Goal: Complete application form

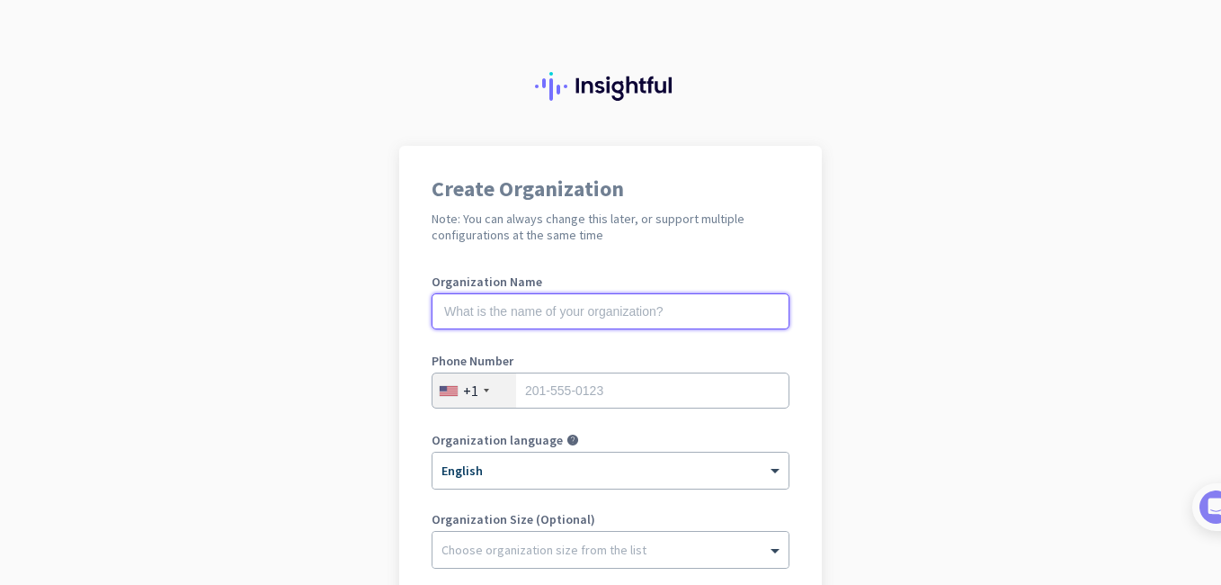
click at [559, 311] on input "text" at bounding box center [611, 311] width 358 height 36
type input "Mercor"
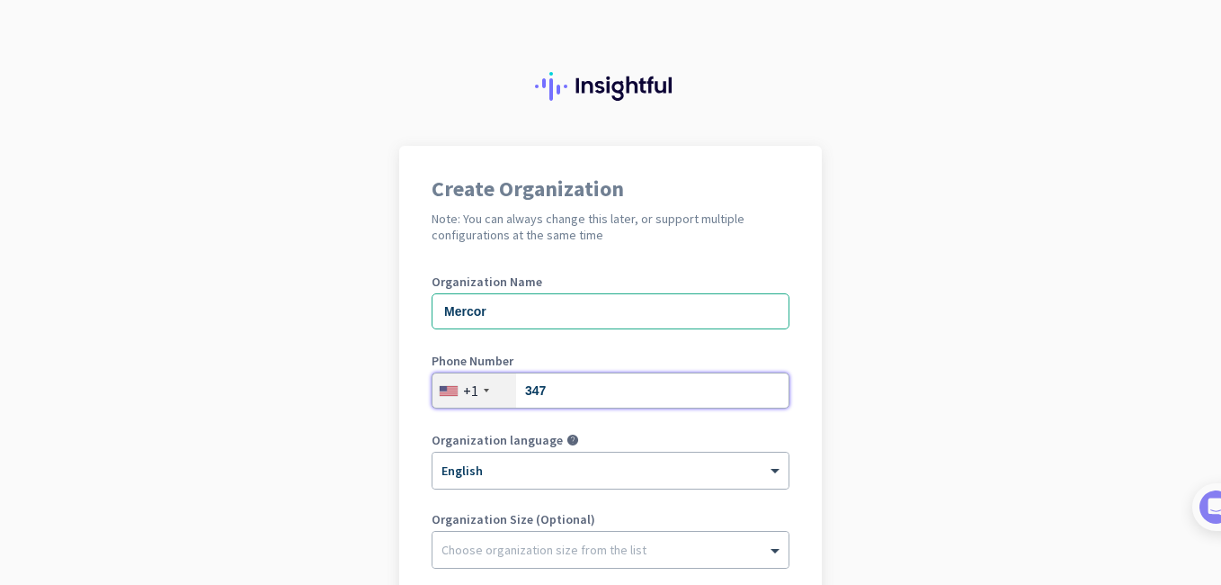
type input "3478718585"
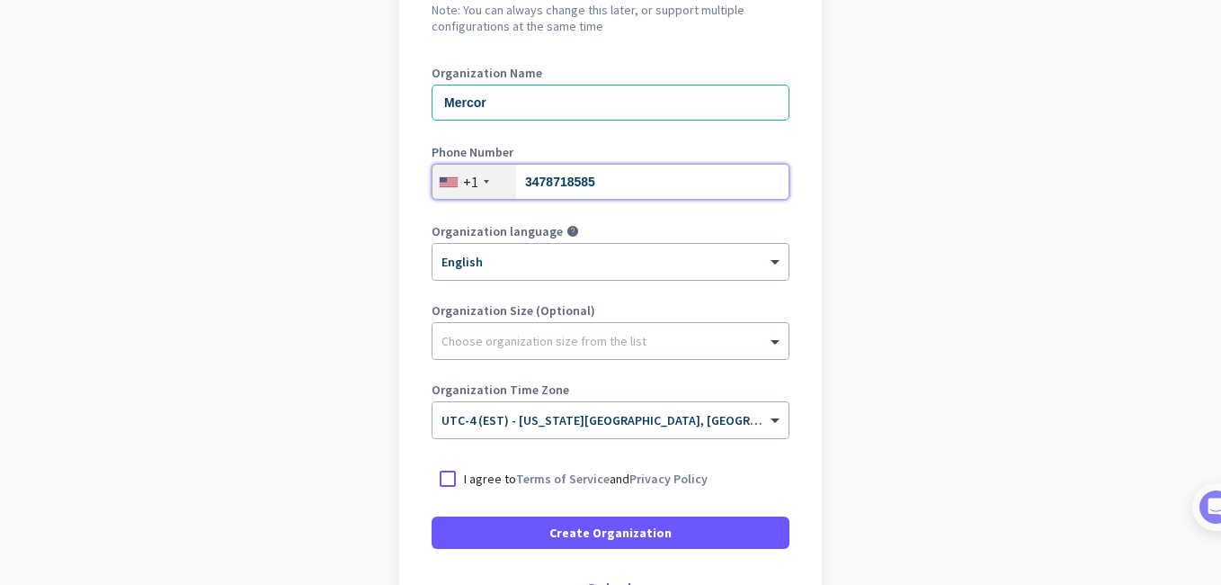
scroll to position [210, 0]
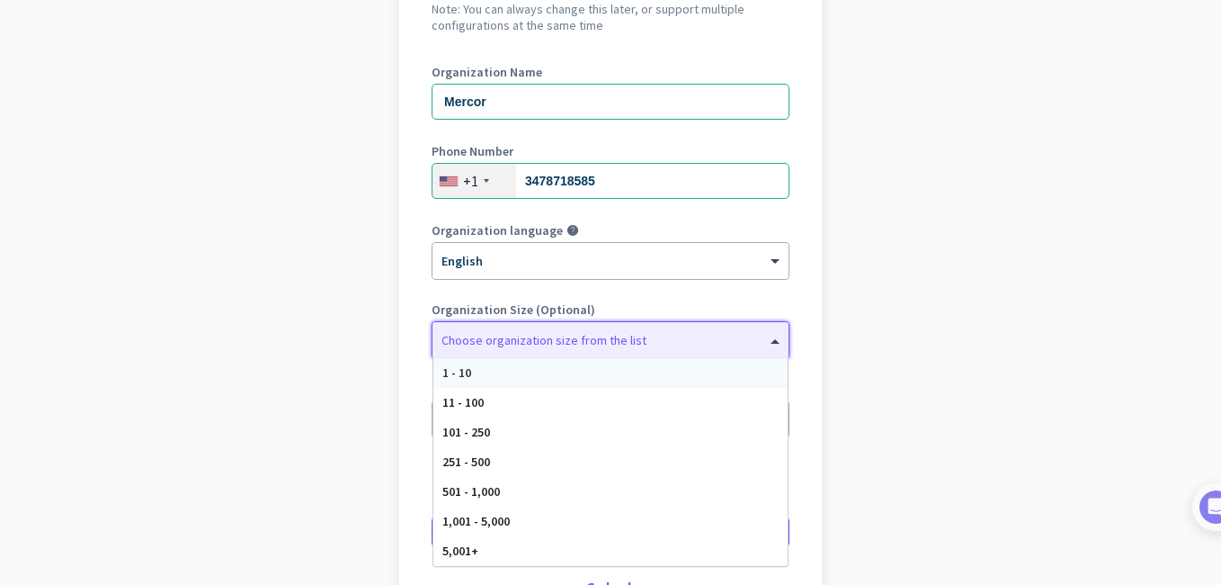
click at [612, 349] on div "Choose organization size from the list" at bounding box center [611, 340] width 356 height 36
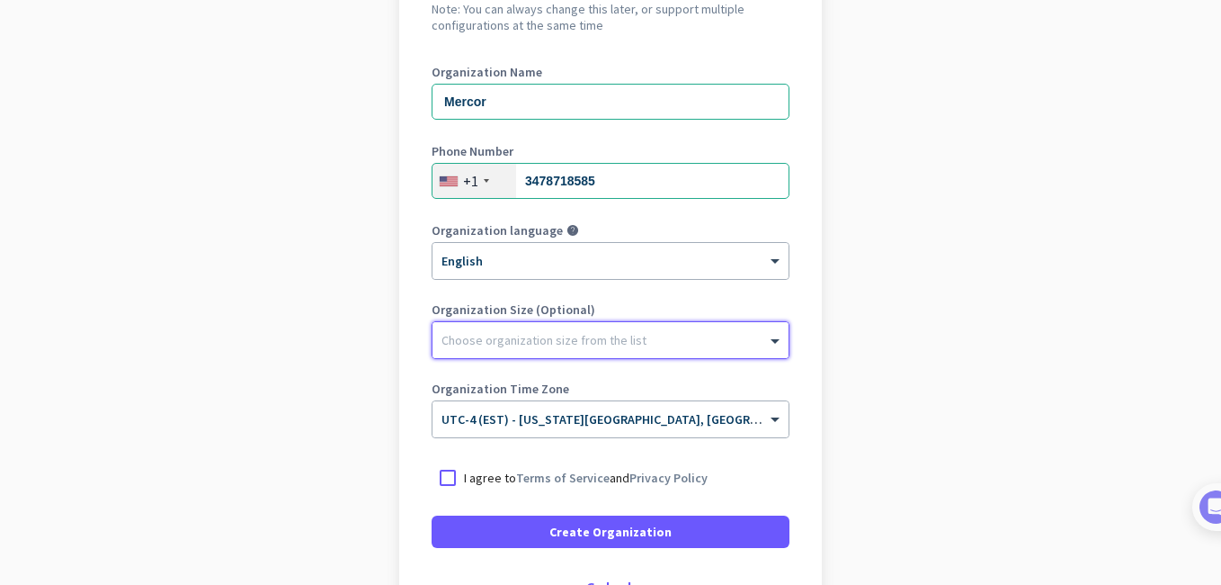
click at [615, 336] on div at bounding box center [611, 336] width 356 height 18
click at [443, 481] on div at bounding box center [448, 477] width 32 height 32
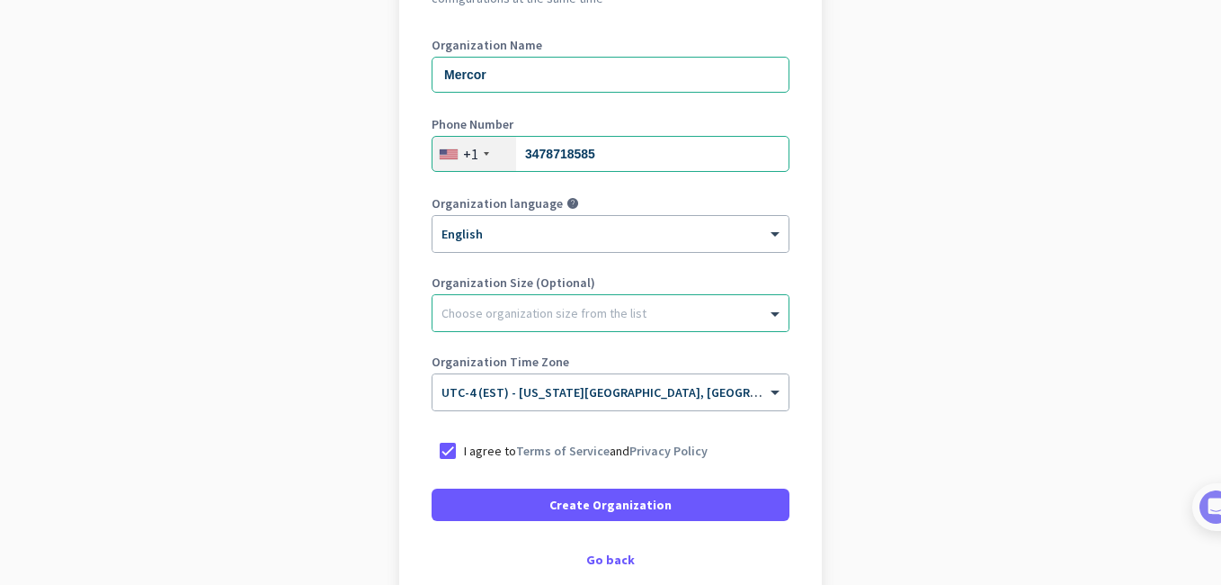
scroll to position [340, 0]
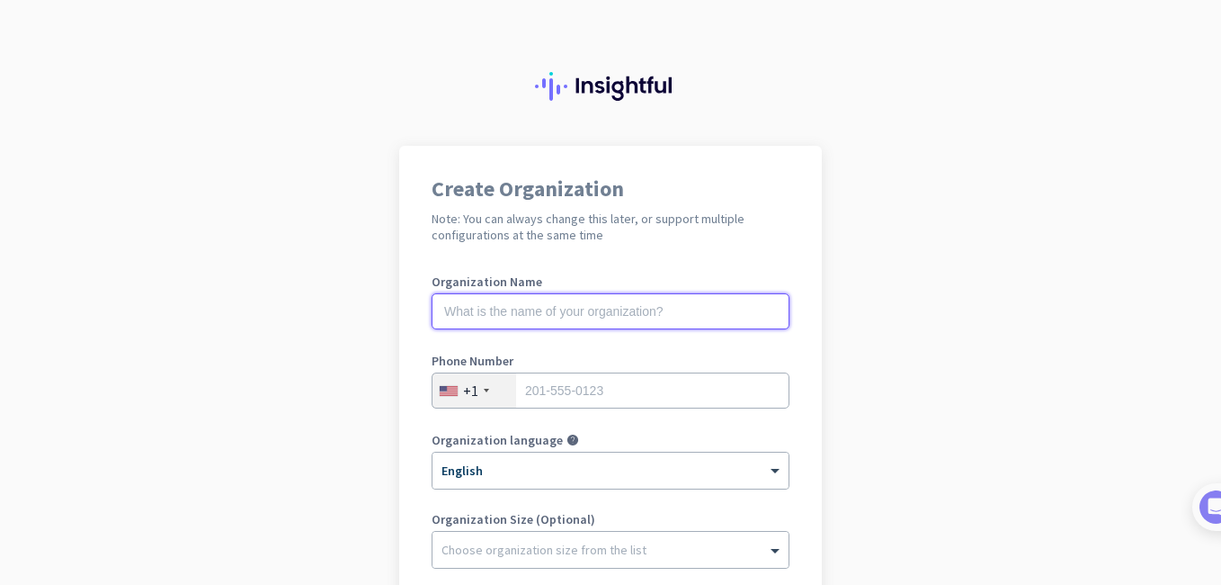
click at [488, 300] on input "text" at bounding box center [611, 311] width 358 height 36
type input "Mercor"
type input "3478718585"
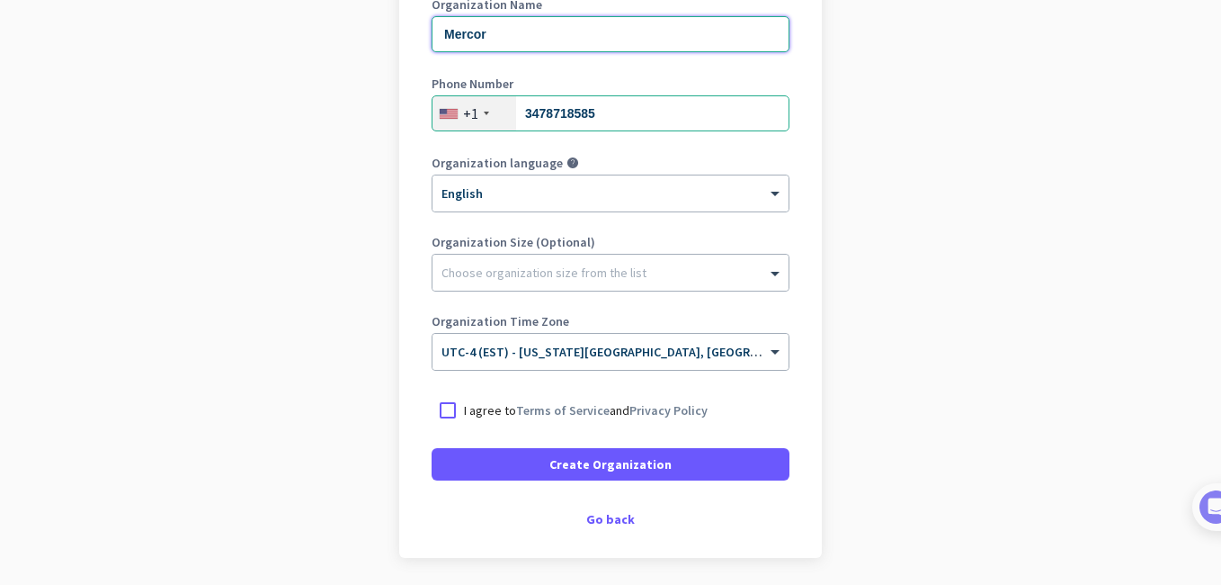
scroll to position [280, 0]
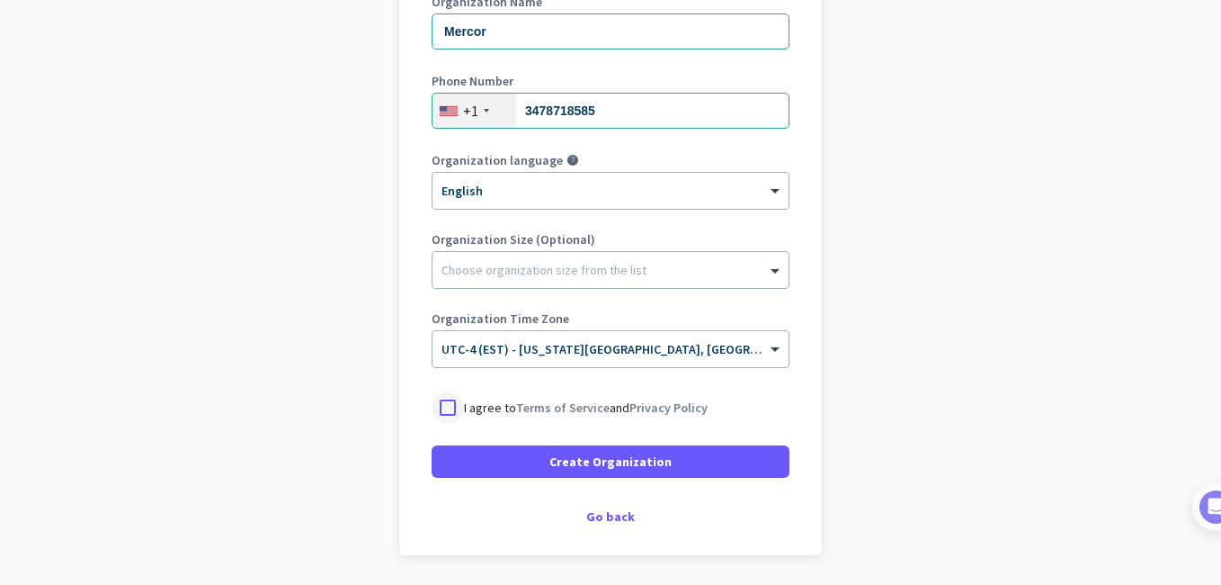
click at [452, 409] on div at bounding box center [448, 407] width 32 height 32
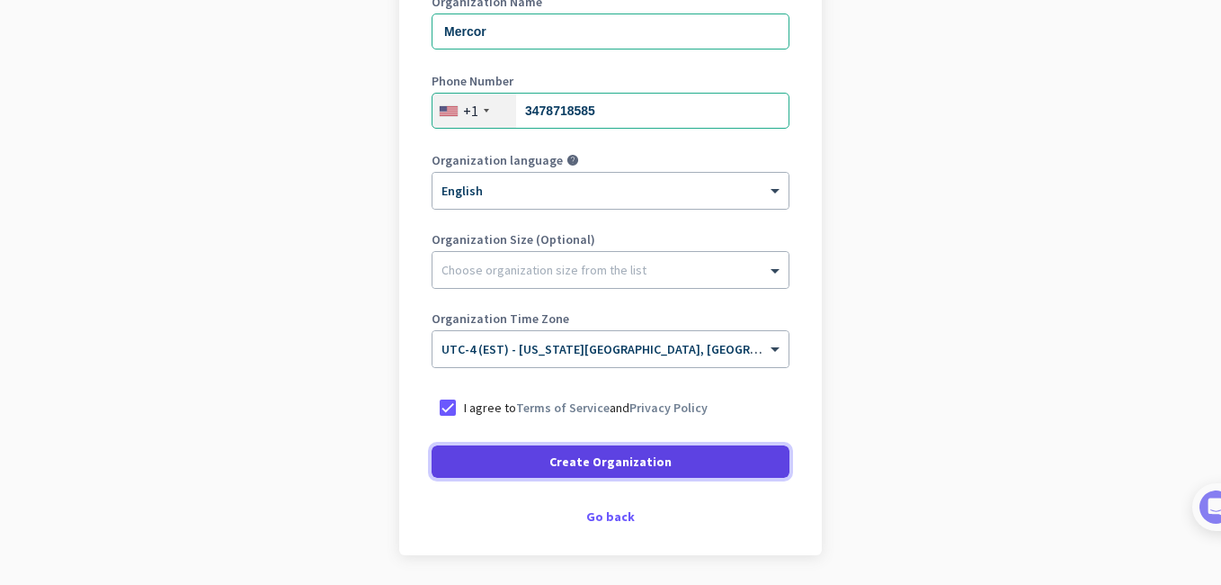
click at [507, 466] on span at bounding box center [611, 461] width 358 height 43
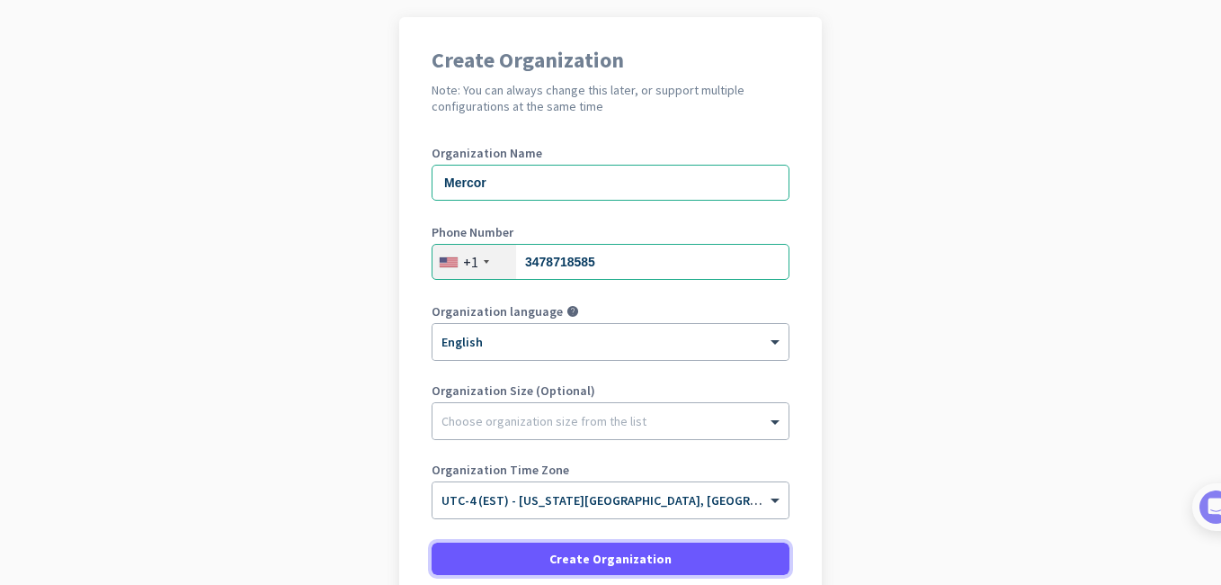
scroll to position [286, 0]
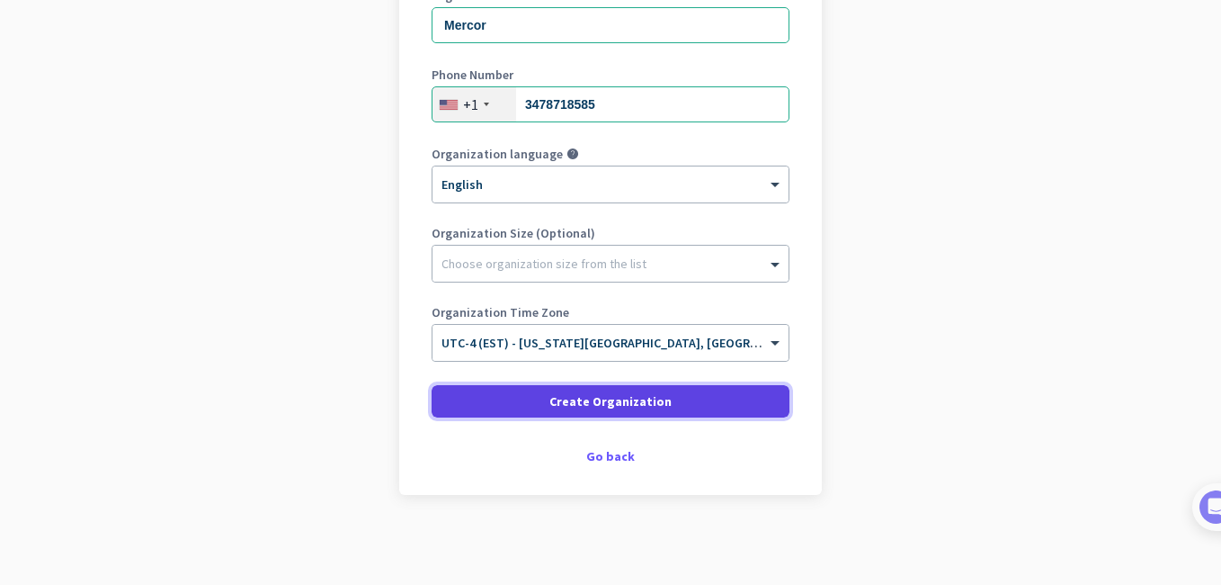
click at [543, 398] on span at bounding box center [611, 401] width 358 height 43
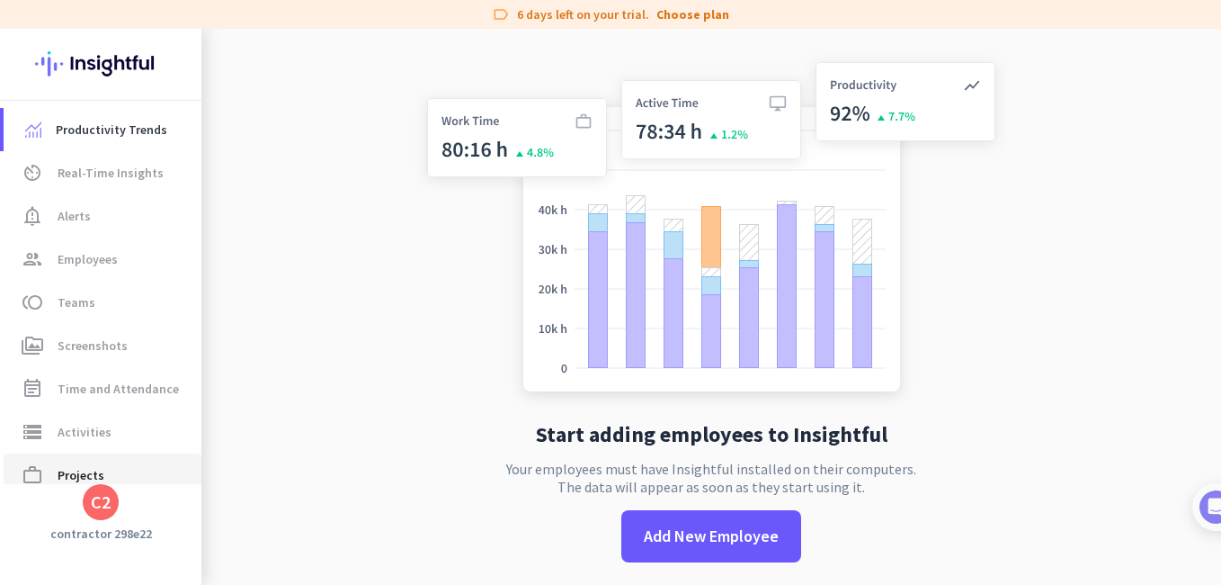
click at [74, 470] on span "Projects" at bounding box center [81, 475] width 47 height 22
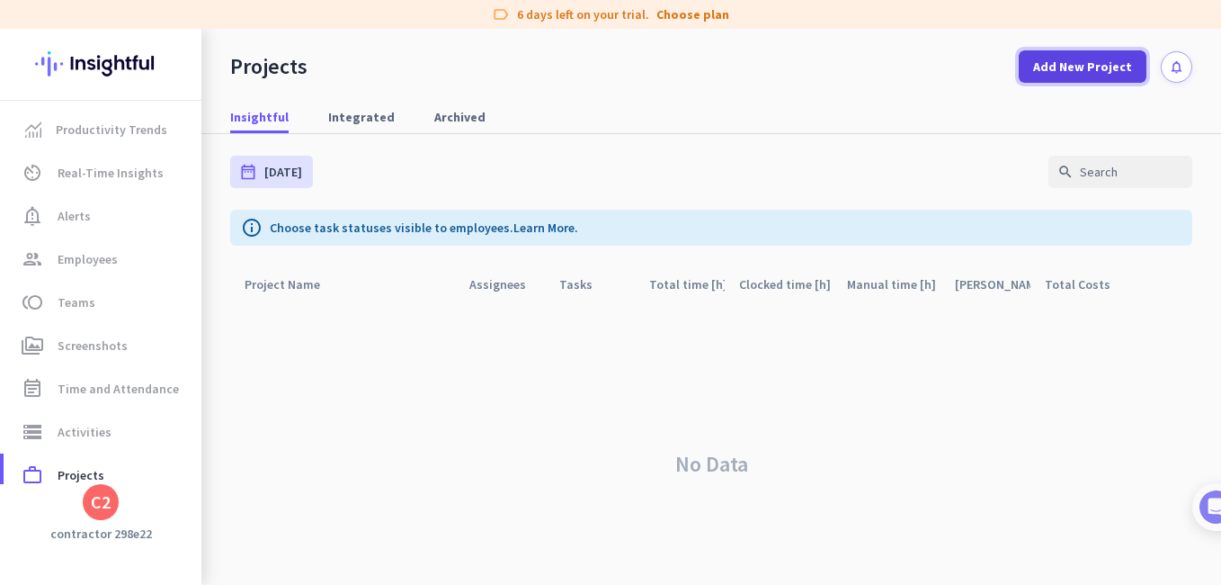
click at [1055, 65] on span "Add New Project" at bounding box center [1082, 67] width 99 height 18
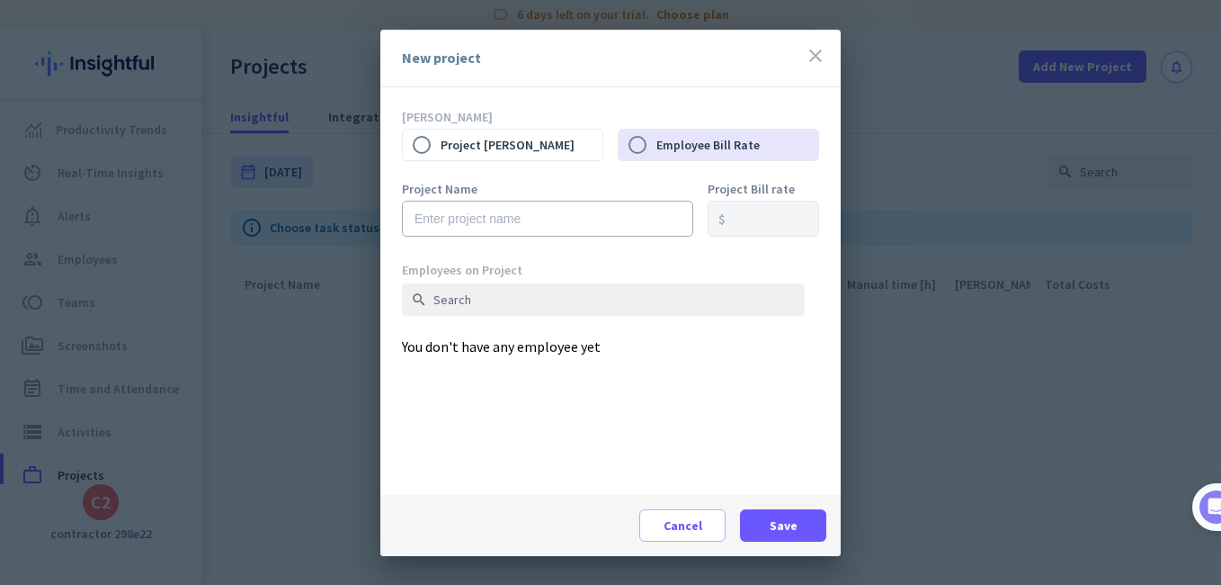
click at [810, 49] on icon "close" at bounding box center [816, 56] width 22 height 22
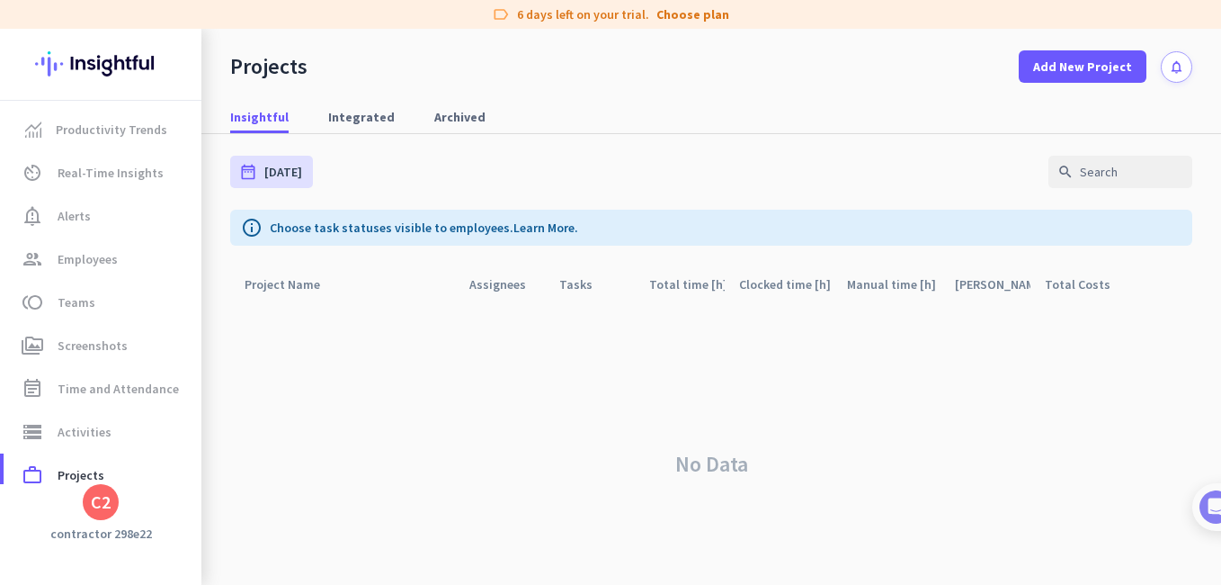
click at [112, 506] on div "C2" at bounding box center [101, 502] width 36 height 36
click at [180, 471] on span "Sign out" at bounding box center [196, 468] width 109 height 16
